Goal: Check status: Check status

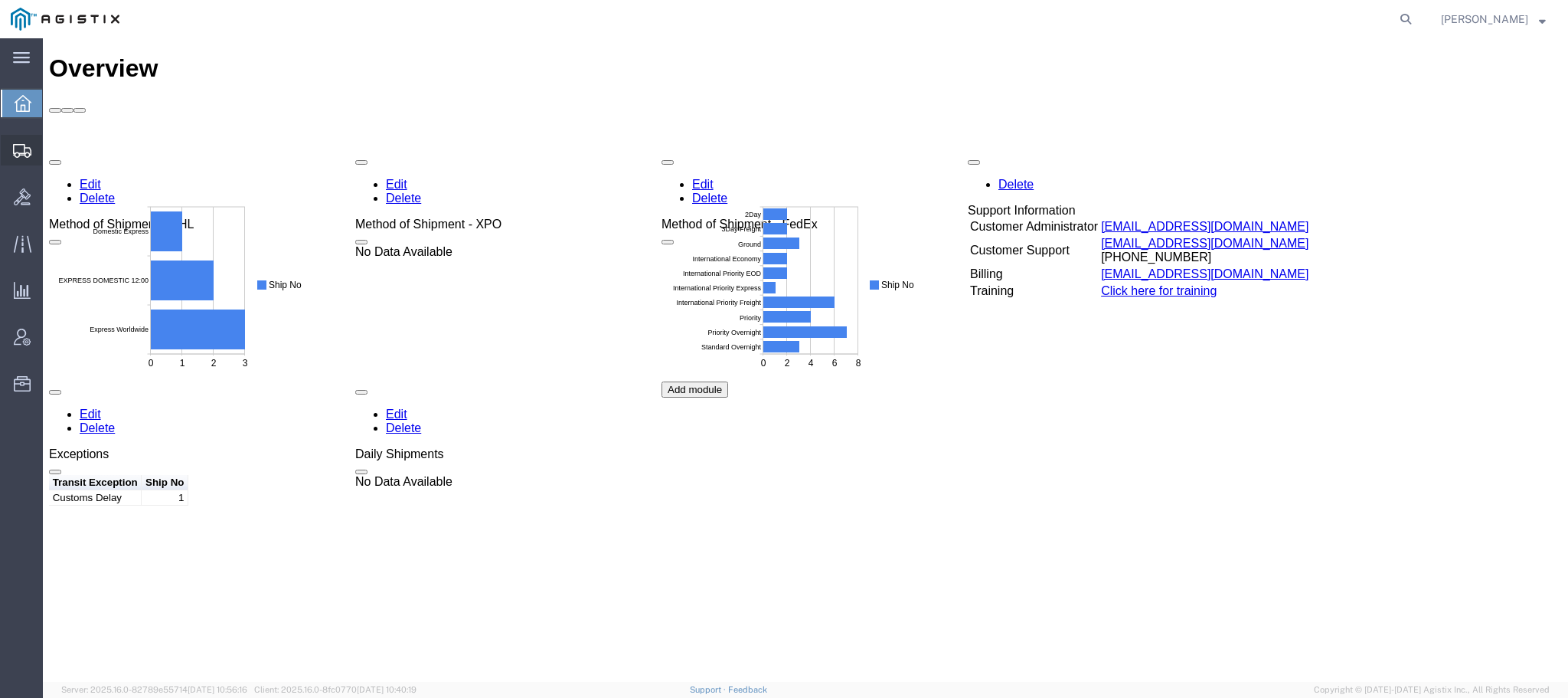
click at [23, 151] on icon at bounding box center [22, 151] width 18 height 14
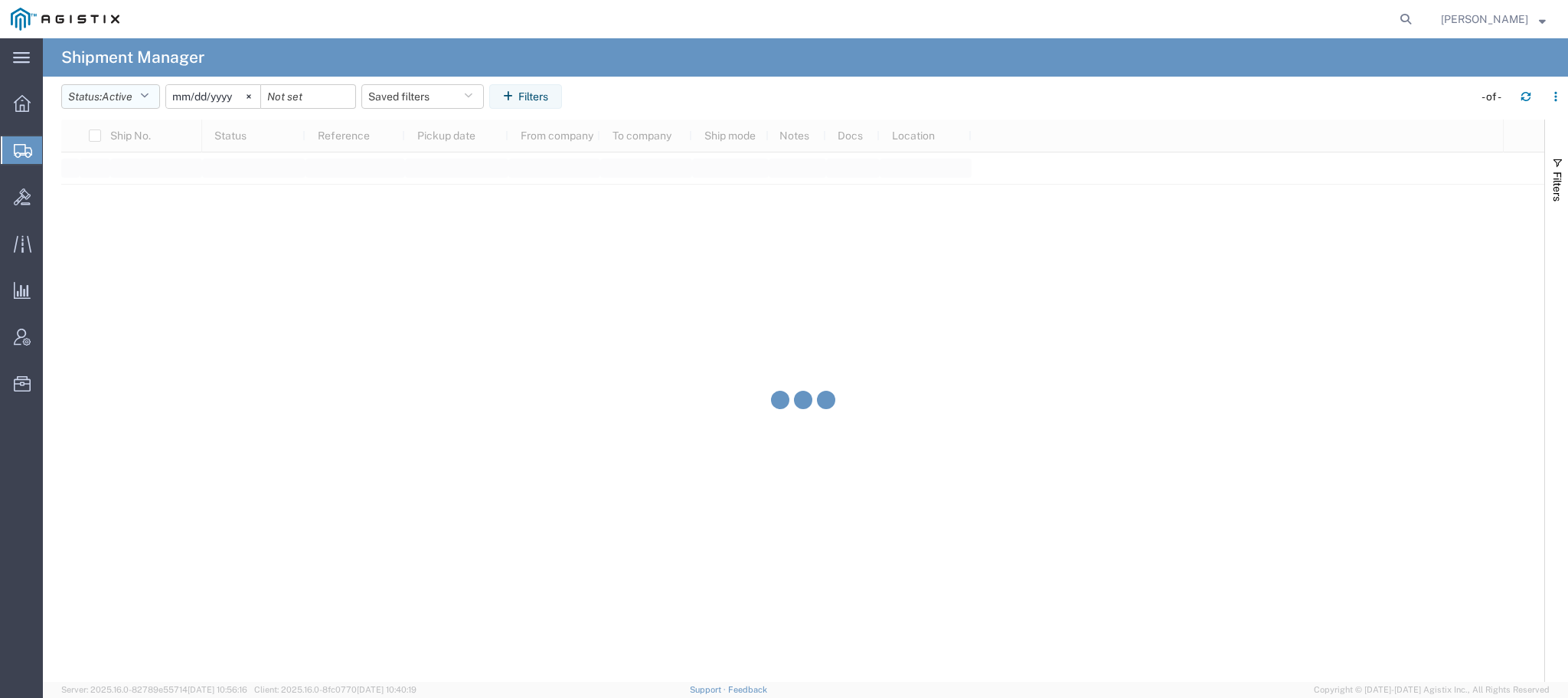
click at [154, 104] on button "Status: Active" at bounding box center [111, 97] width 99 height 25
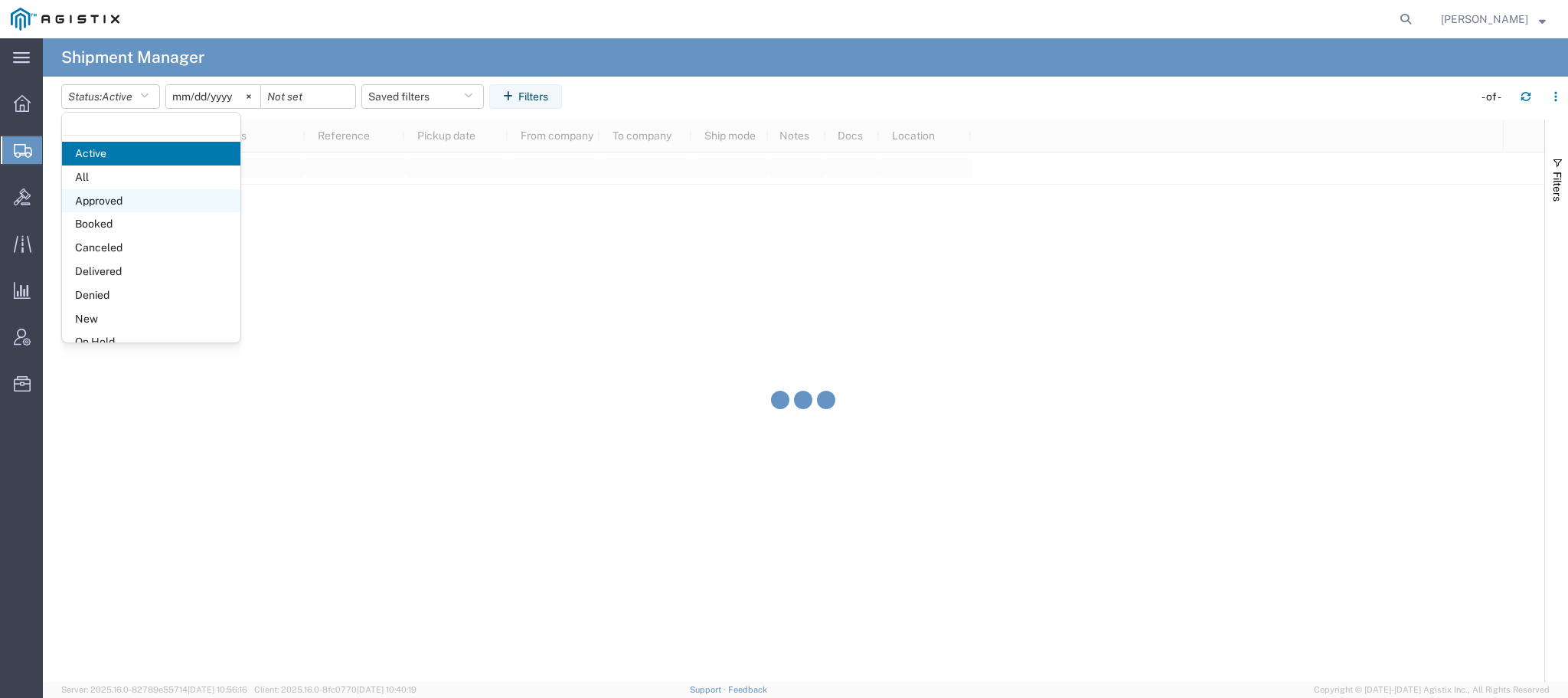
click at [110, 193] on span "Approved" at bounding box center [151, 201] width 178 height 24
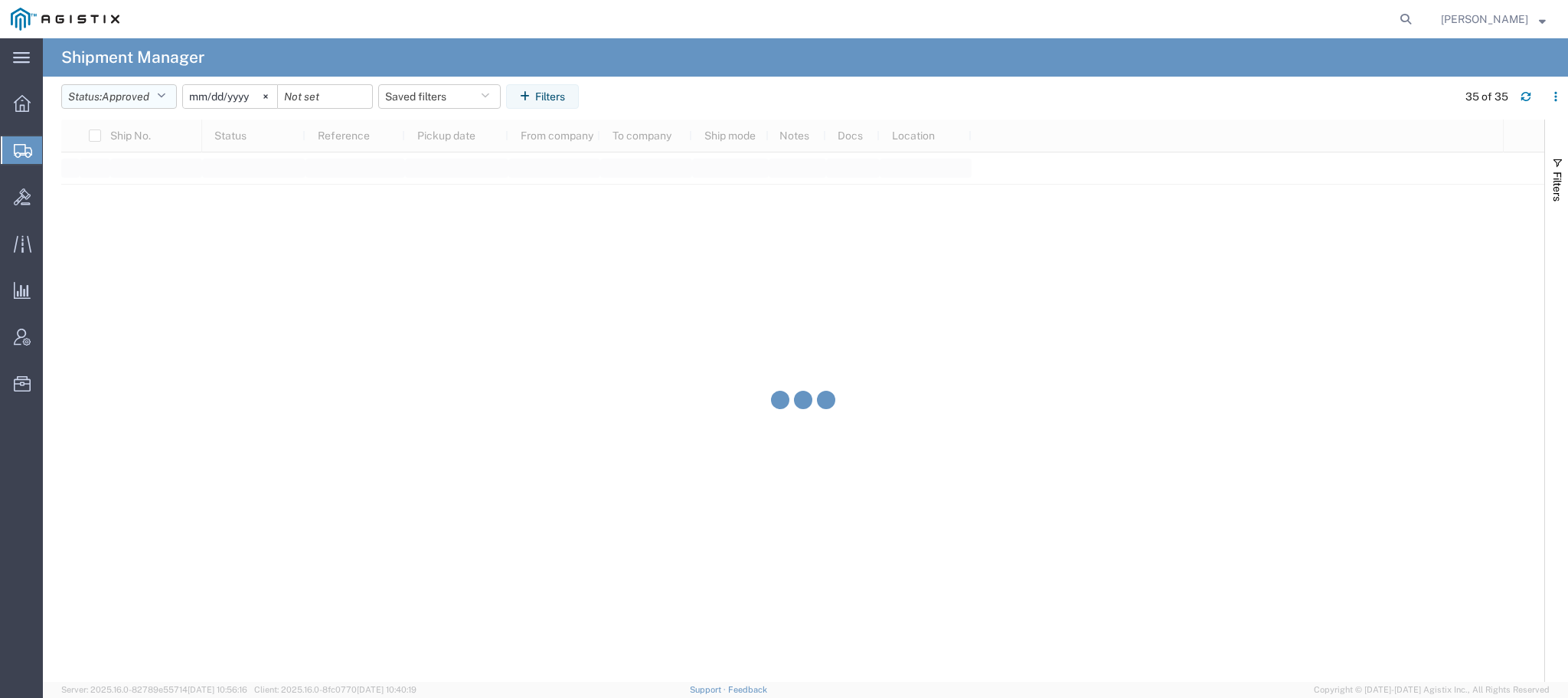
click at [133, 94] on span "Approved" at bounding box center [125, 97] width 47 height 12
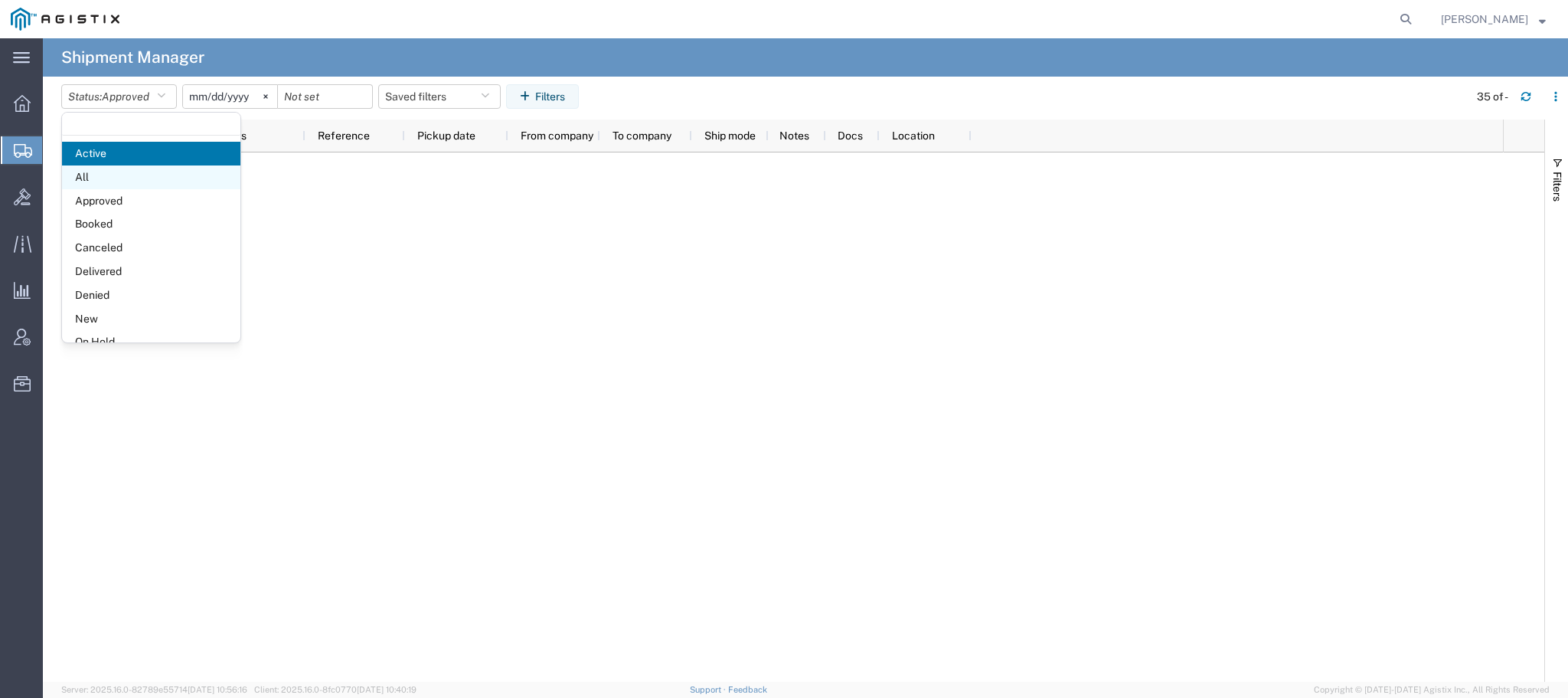
click at [98, 174] on span "All" at bounding box center [151, 176] width 178 height 24
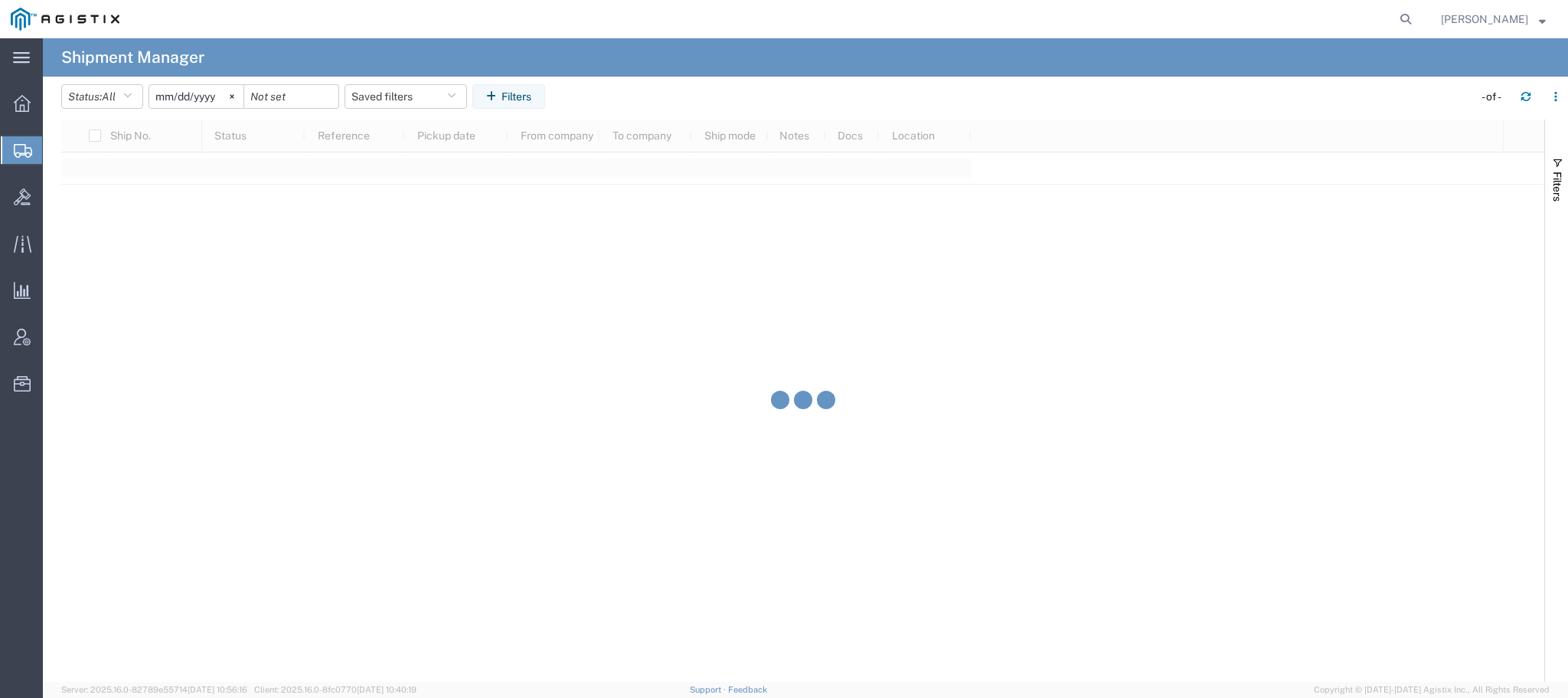
click at [211, 93] on input "[DATE]" at bounding box center [196, 97] width 94 height 23
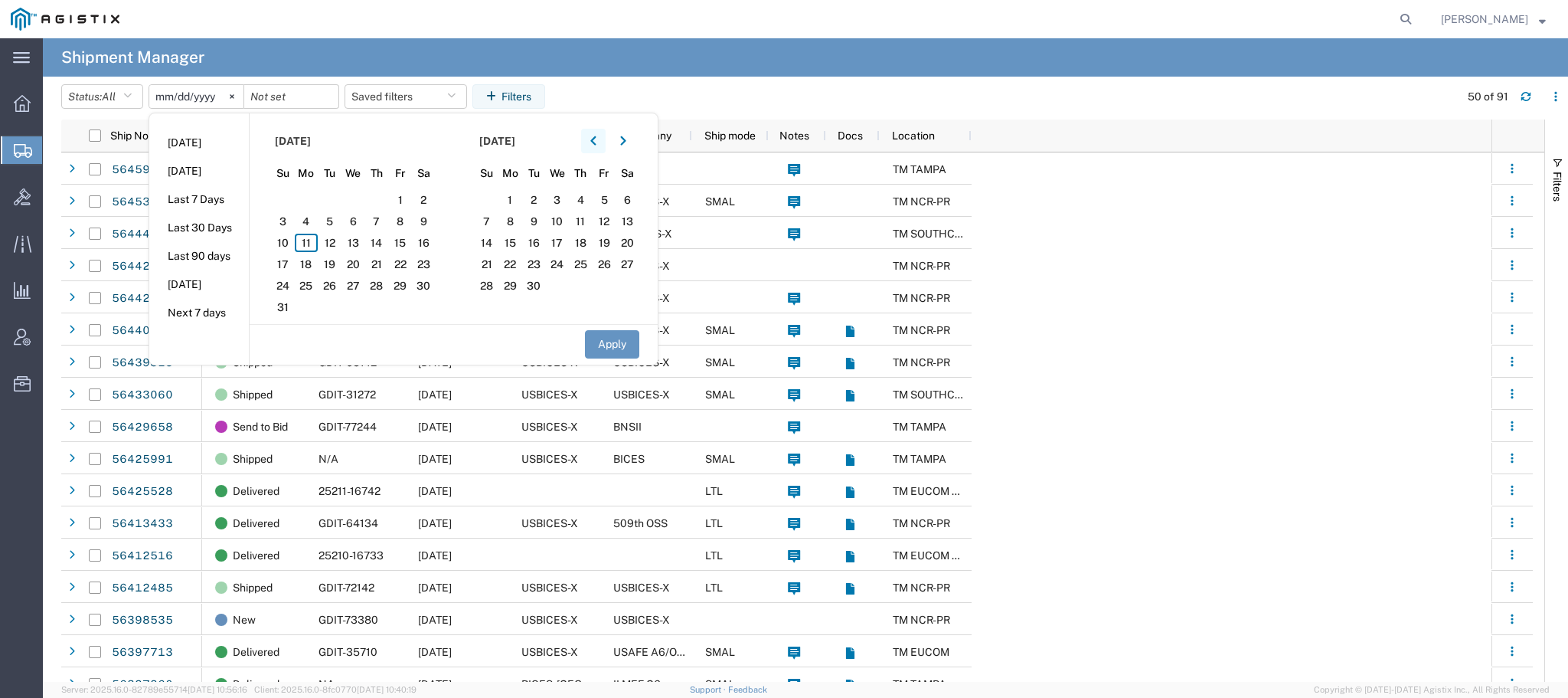
click at [596, 140] on icon "button" at bounding box center [593, 140] width 5 height 9
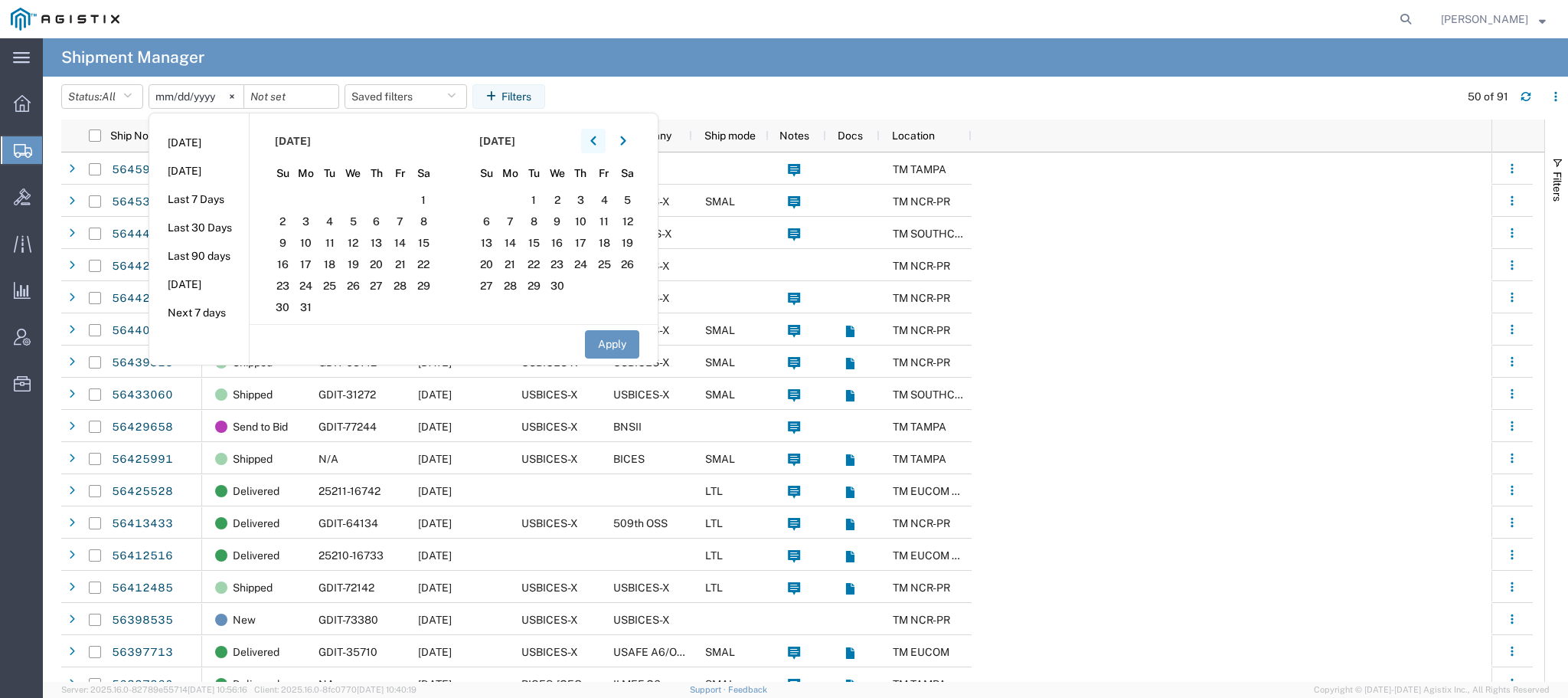
click at [596, 140] on icon "button" at bounding box center [593, 140] width 5 height 9
click at [290, 200] on span "1" at bounding box center [283, 199] width 24 height 18
click at [623, 346] on button "Apply" at bounding box center [612, 344] width 54 height 28
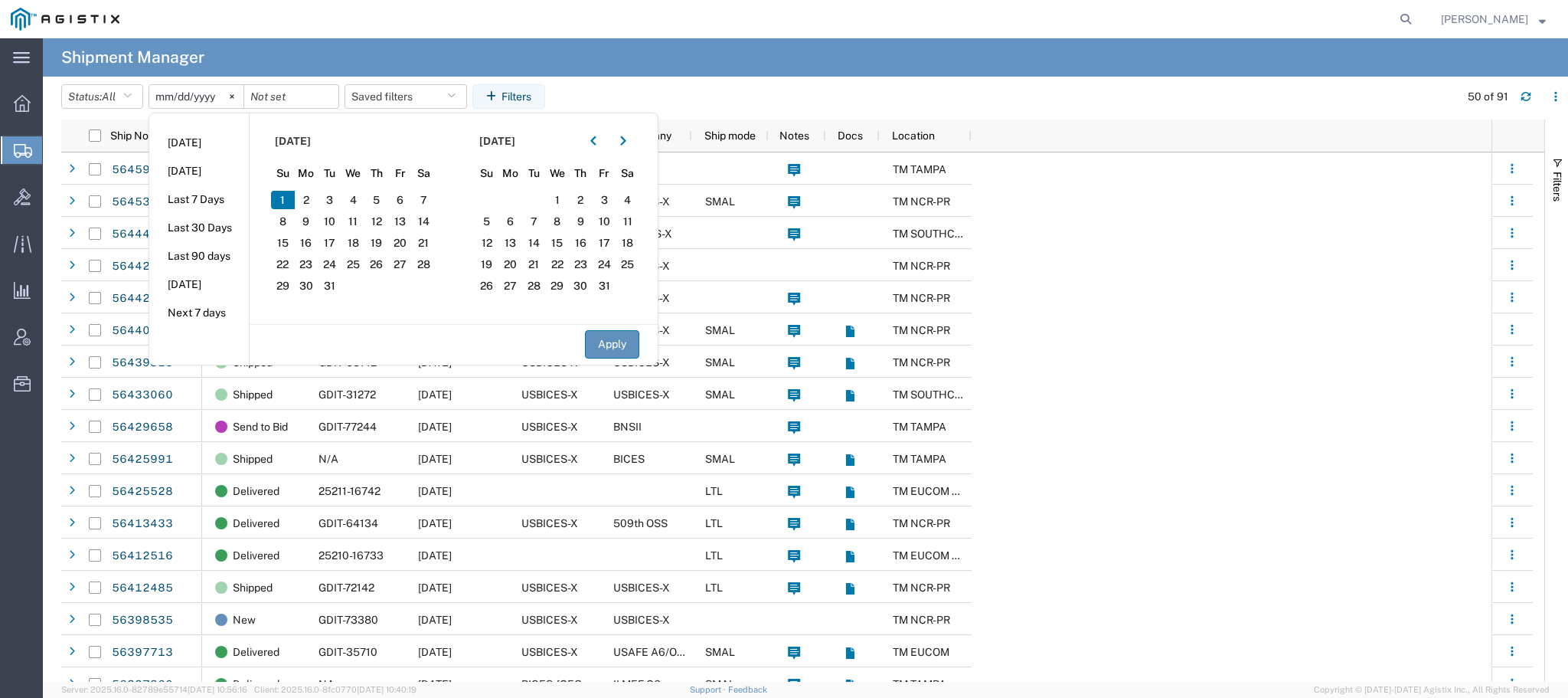
type input "[DATE]"
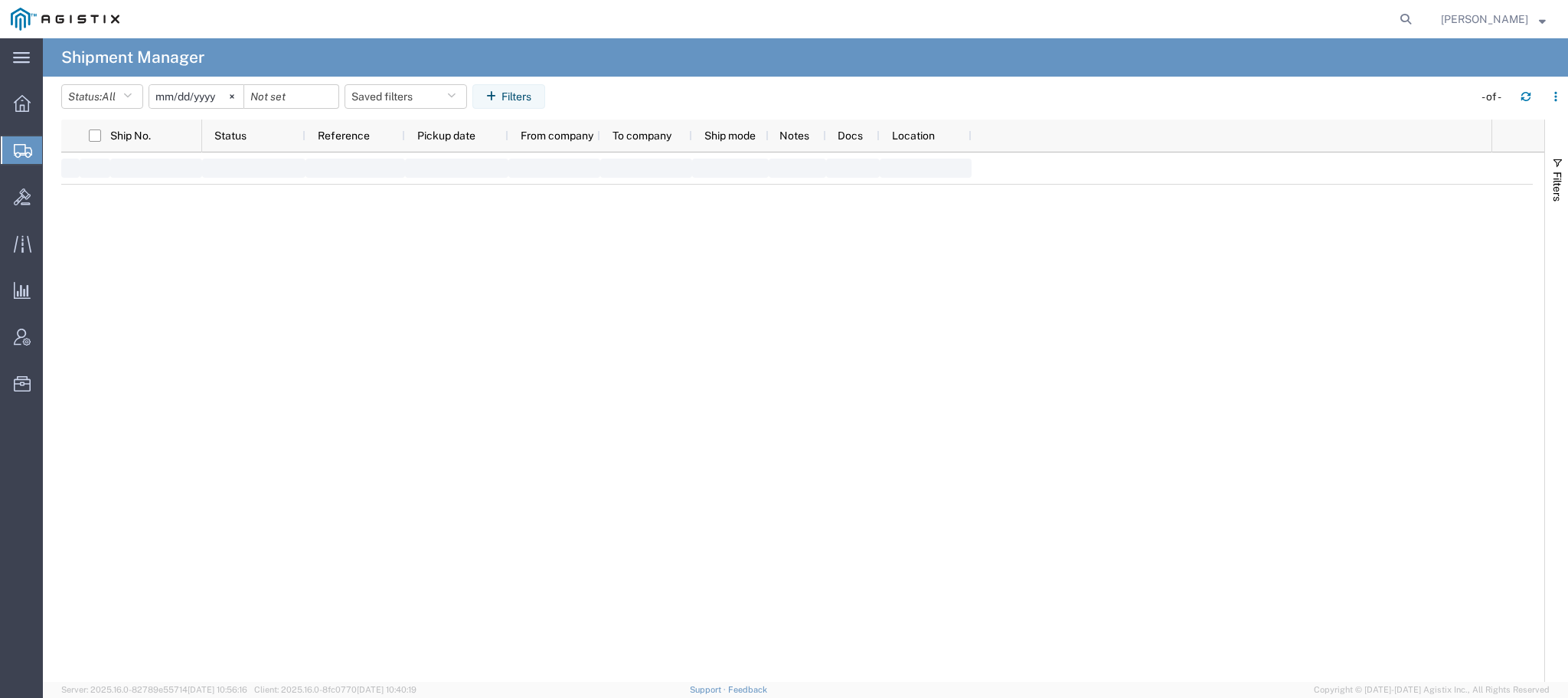
click at [619, 348] on div "Ship No. Status Reference Pickup date From company To company Ship mode Notes D…" at bounding box center [803, 400] width 1483 height 563
click at [510, 99] on button "Filters" at bounding box center [508, 97] width 73 height 25
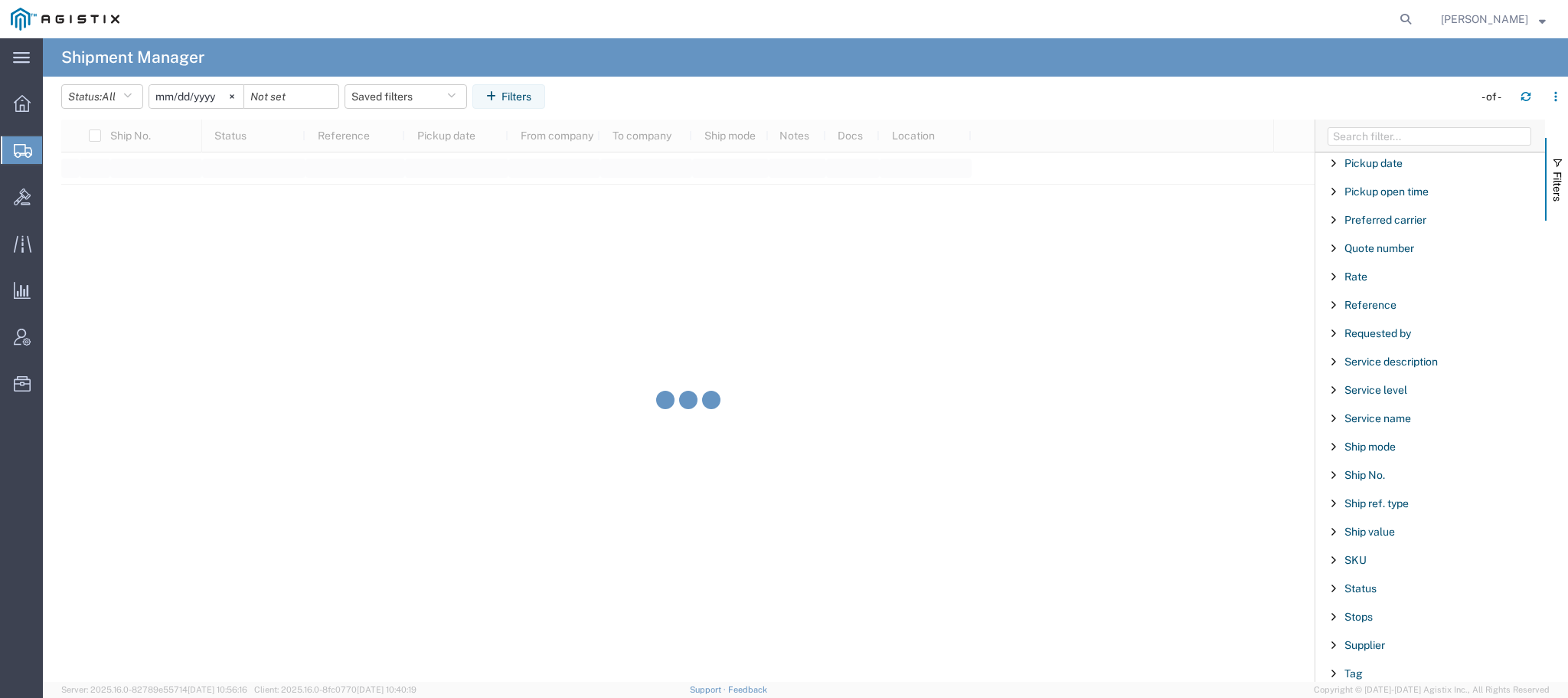
scroll to position [1303, 0]
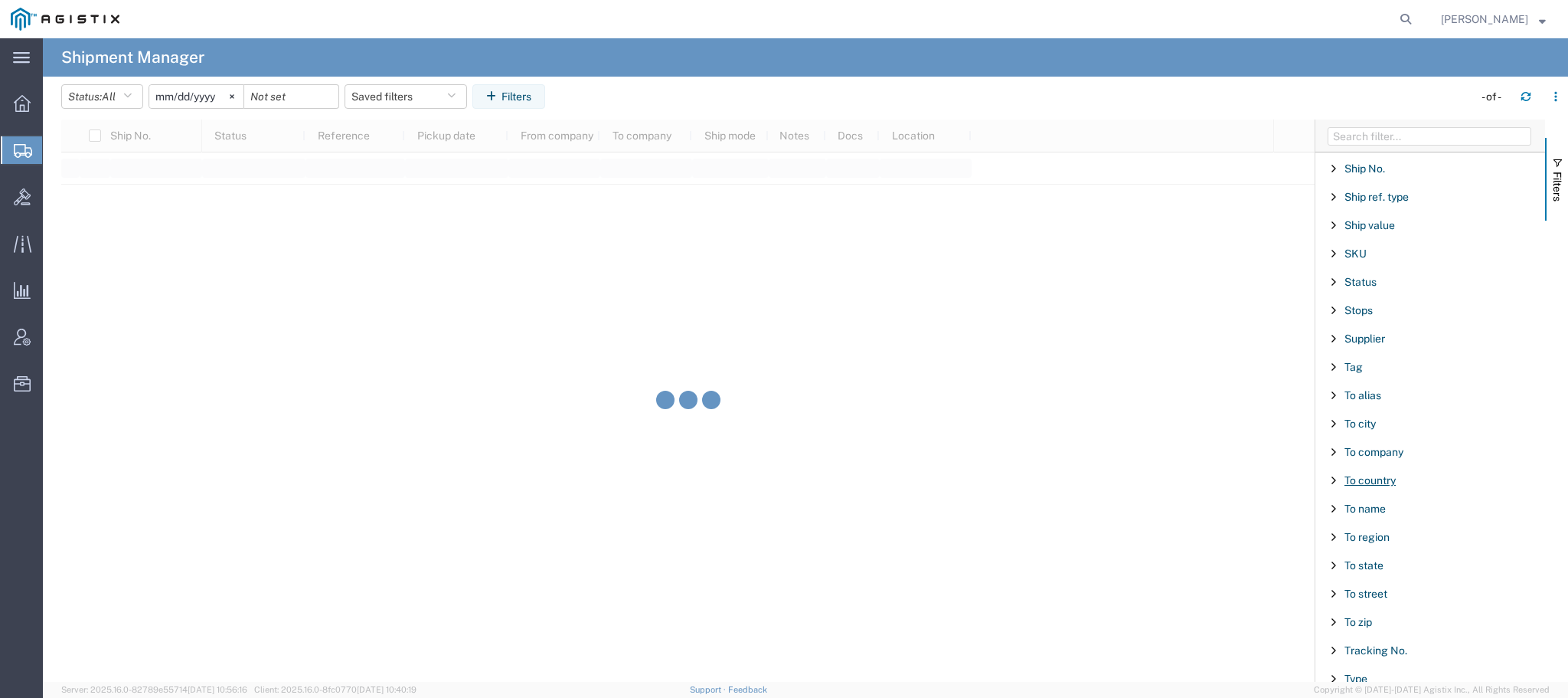
click at [1373, 475] on span "To country" at bounding box center [1370, 480] width 51 height 12
click at [1397, 555] on input "Filter List 66 Filters" at bounding box center [1436, 559] width 201 height 25
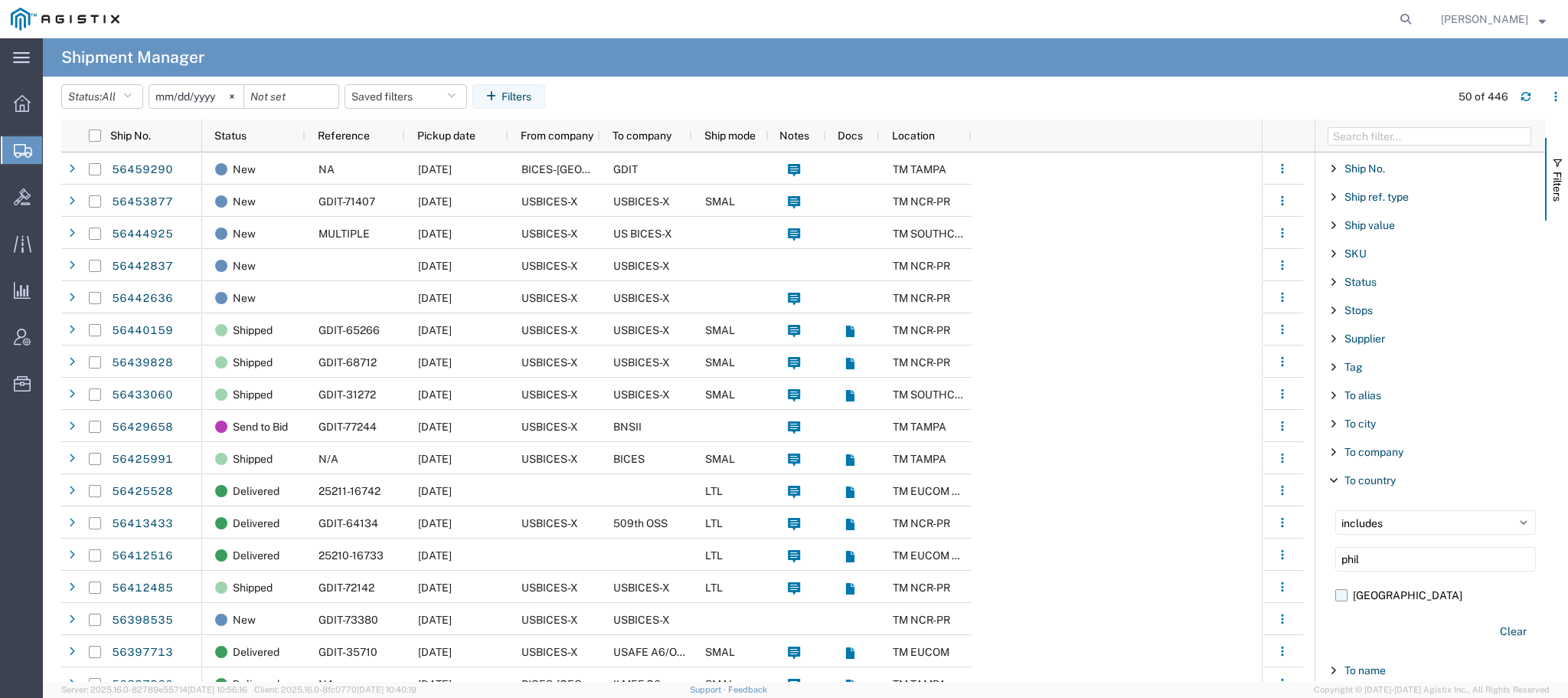
type input "phil"
click at [1333, 598] on div "includes excludes phil [GEOGRAPHIC_DATA] Clear" at bounding box center [1436, 578] width 219 height 153
click at [1342, 598] on label "[GEOGRAPHIC_DATA]" at bounding box center [1436, 595] width 201 height 23
click at [0, 0] on input "[GEOGRAPHIC_DATA]" at bounding box center [0, 0] width 0 height 0
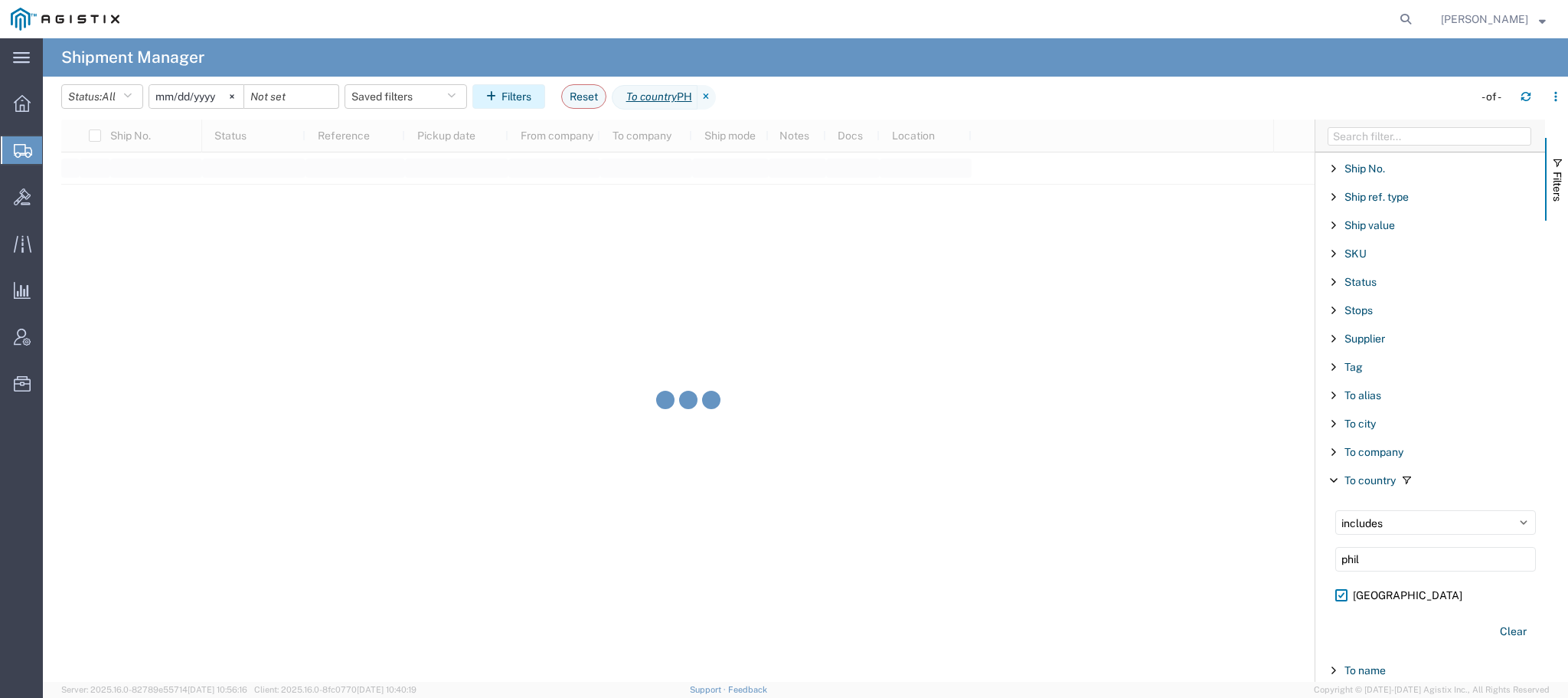
click at [504, 88] on button "Filters" at bounding box center [508, 97] width 73 height 25
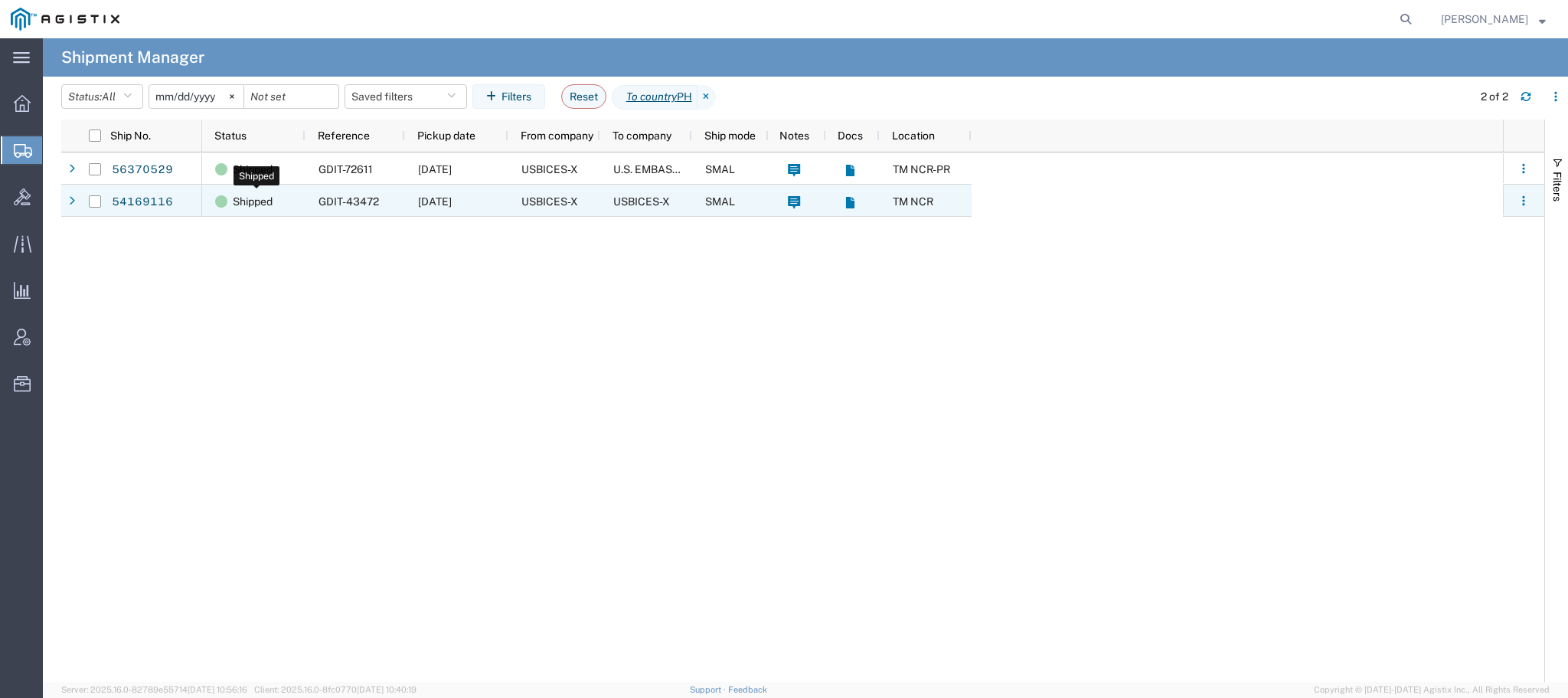
click at [262, 205] on span "Shipped" at bounding box center [252, 201] width 39 height 32
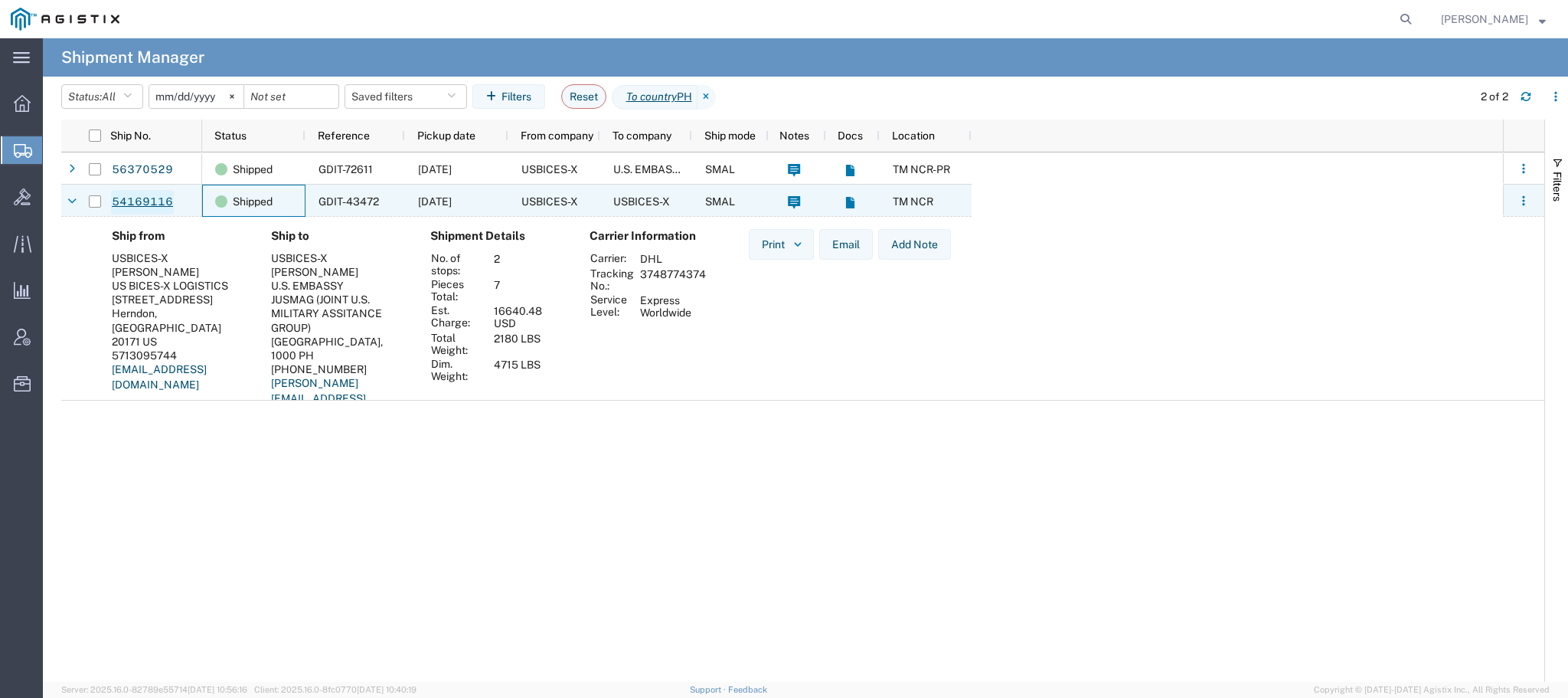
click at [148, 198] on link "54169116" at bounding box center [143, 202] width 63 height 25
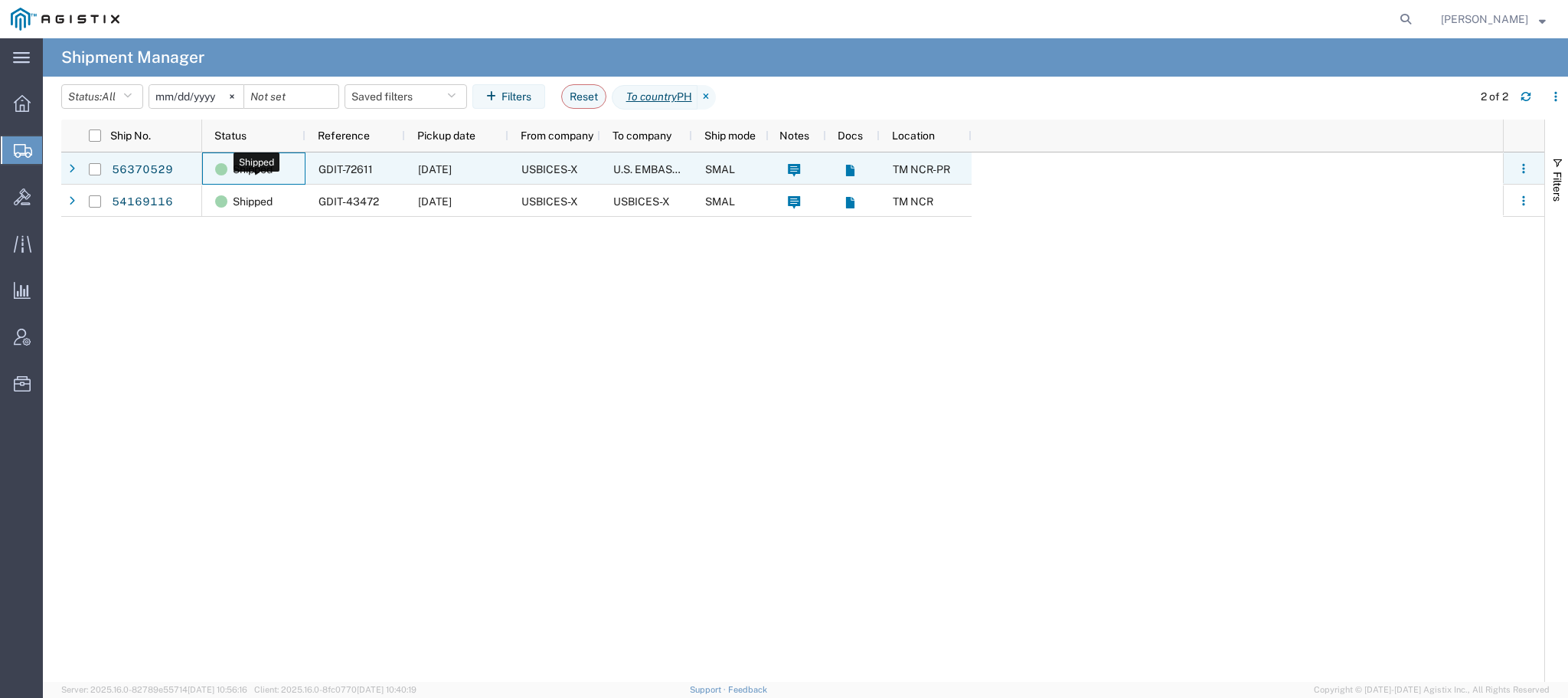
click at [240, 169] on span "Shipped" at bounding box center [252, 169] width 39 height 32
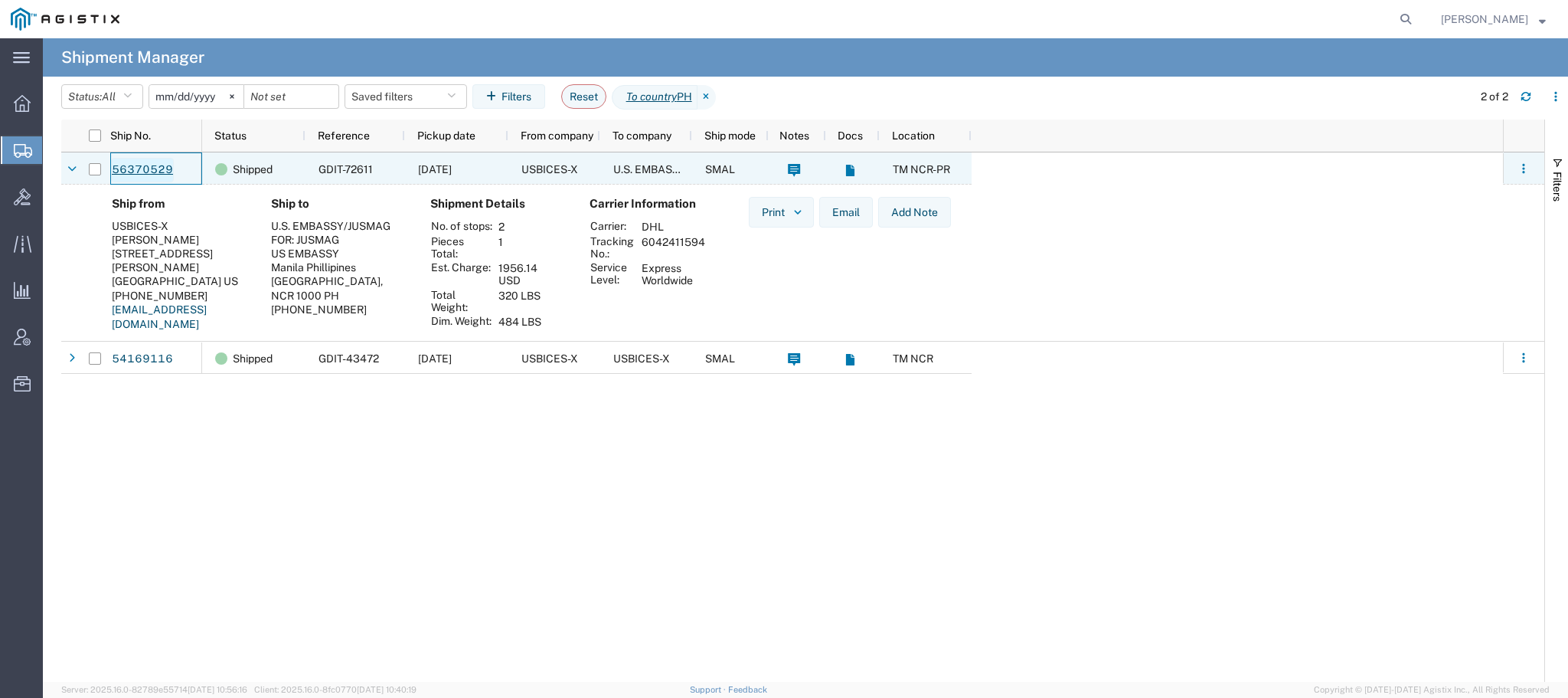
click at [161, 170] on link "56370529" at bounding box center [143, 170] width 63 height 25
